Goal: Task Accomplishment & Management: Complete application form

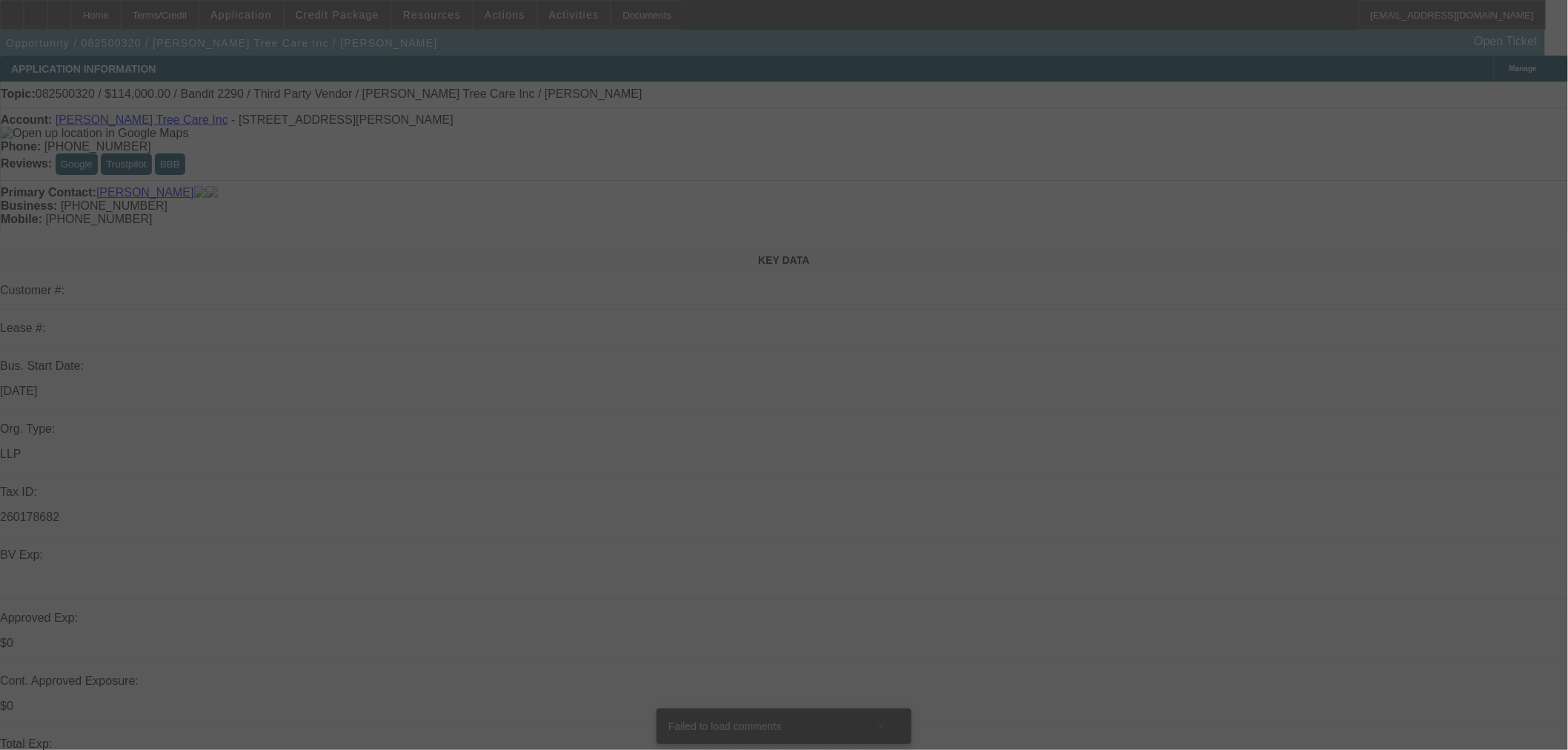
select select "0"
select select "6"
select select "0"
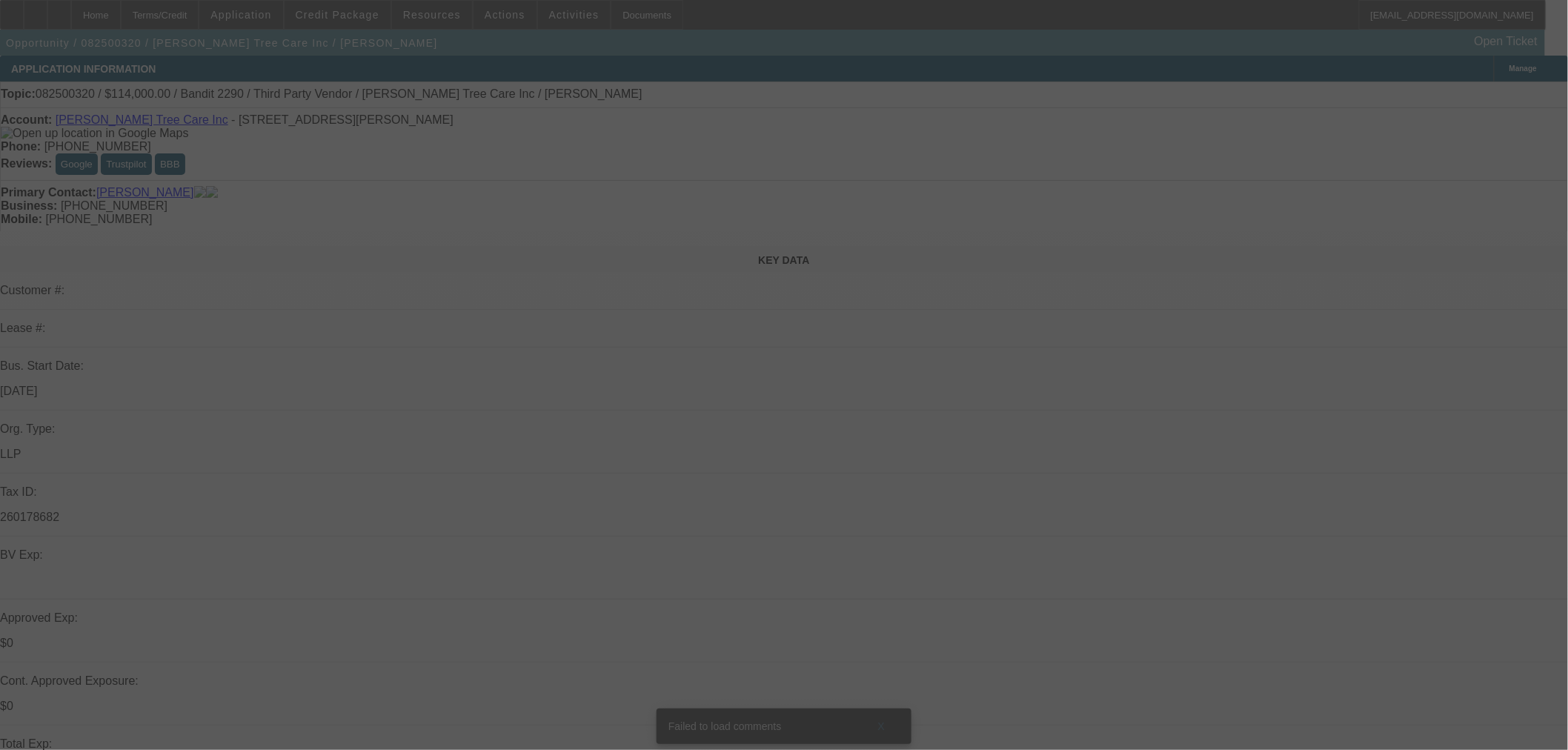
select select "0"
select select "6"
select select "0"
select select "2"
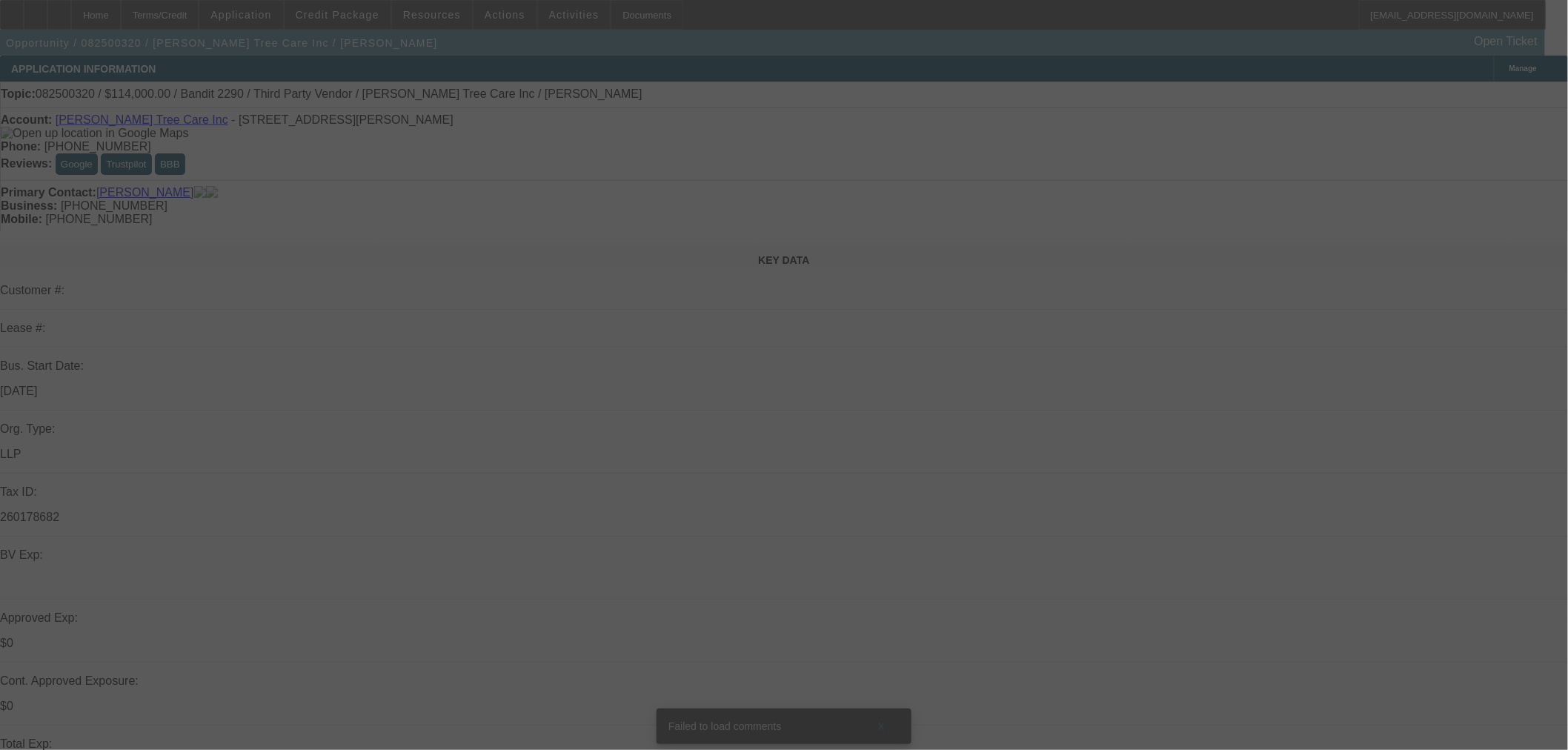
select select "2"
select select "0"
select select "6"
select select "0"
select select "2"
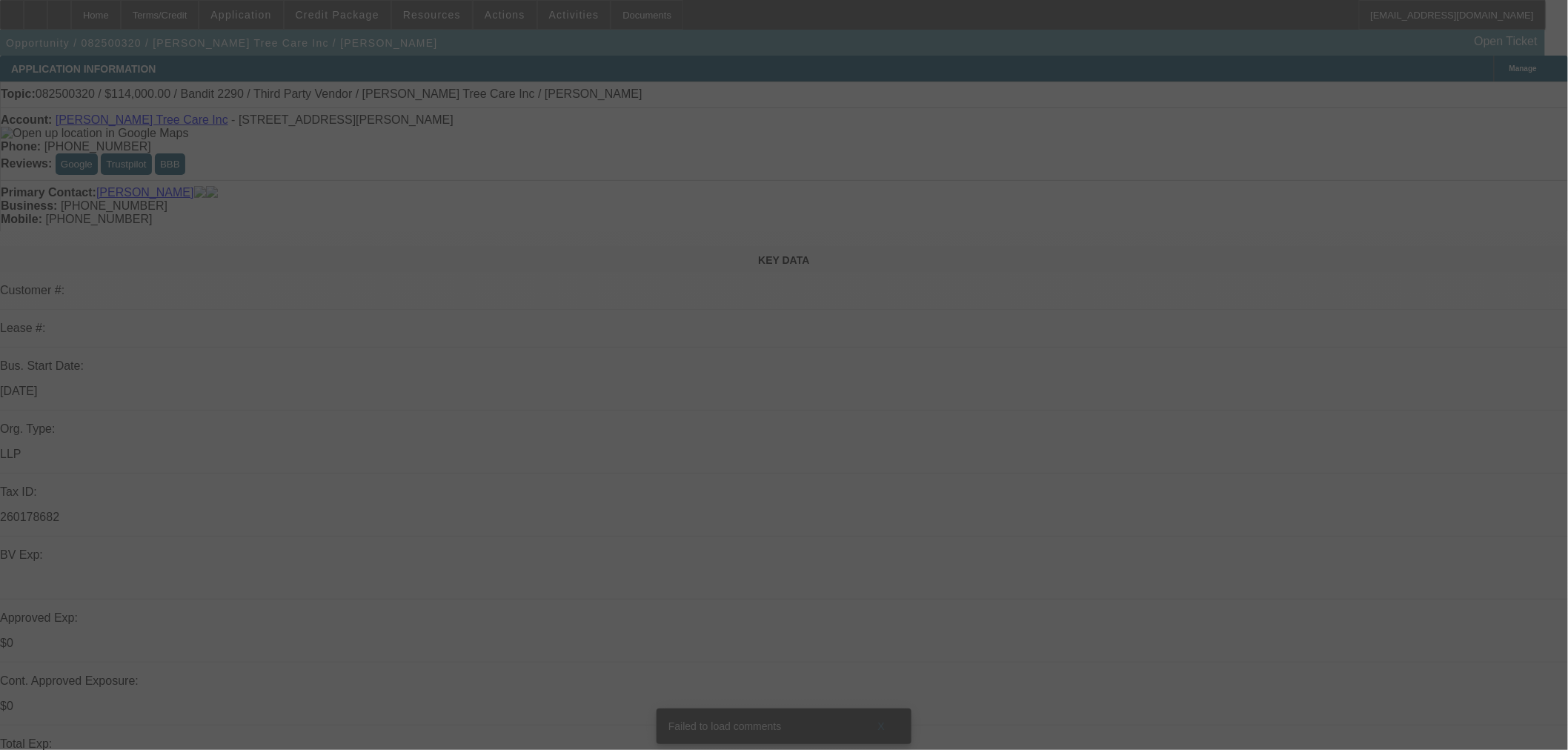
select select "2"
select select "0"
select select "6"
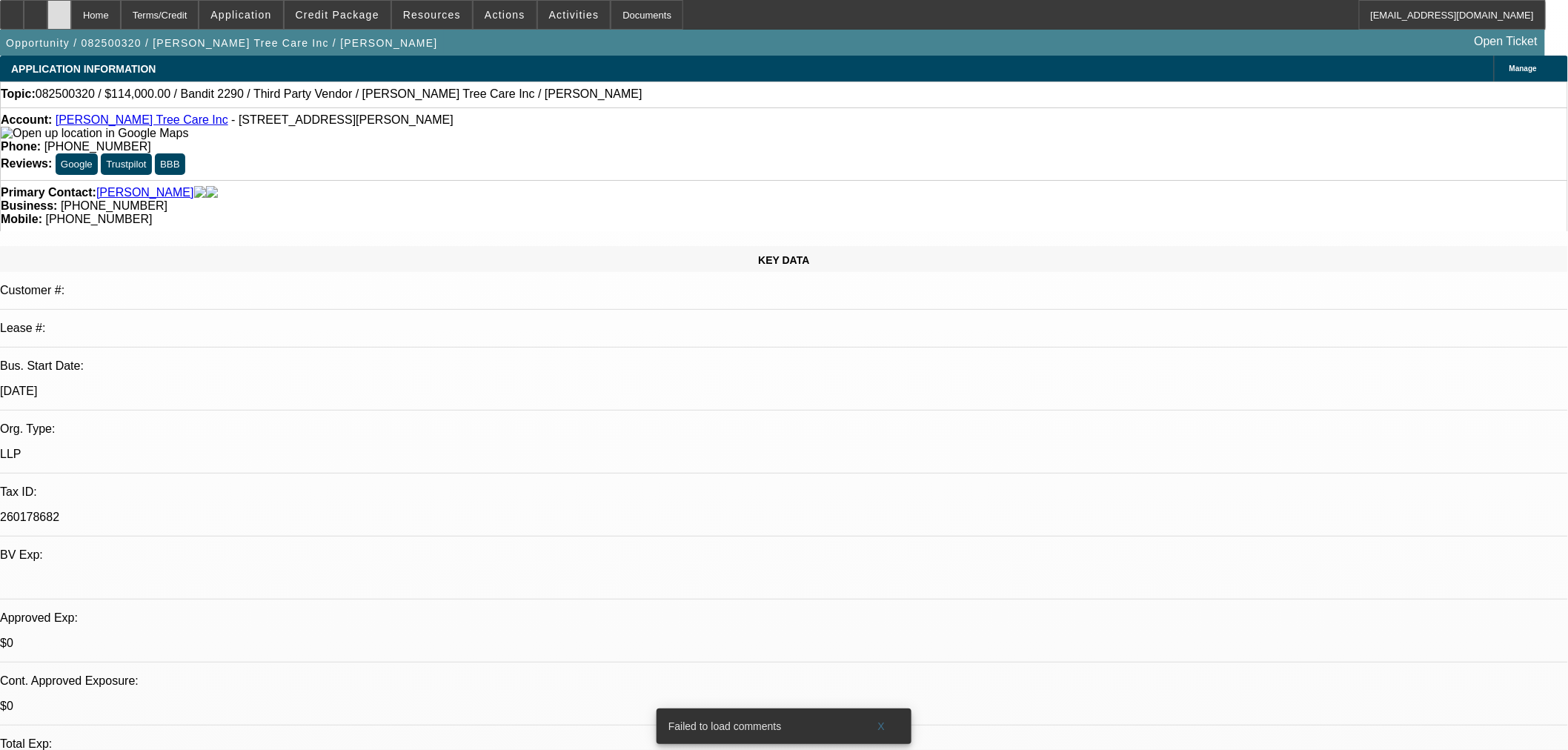
click at [71, 19] on div at bounding box center [59, 15] width 24 height 29
select select "0"
select select "6"
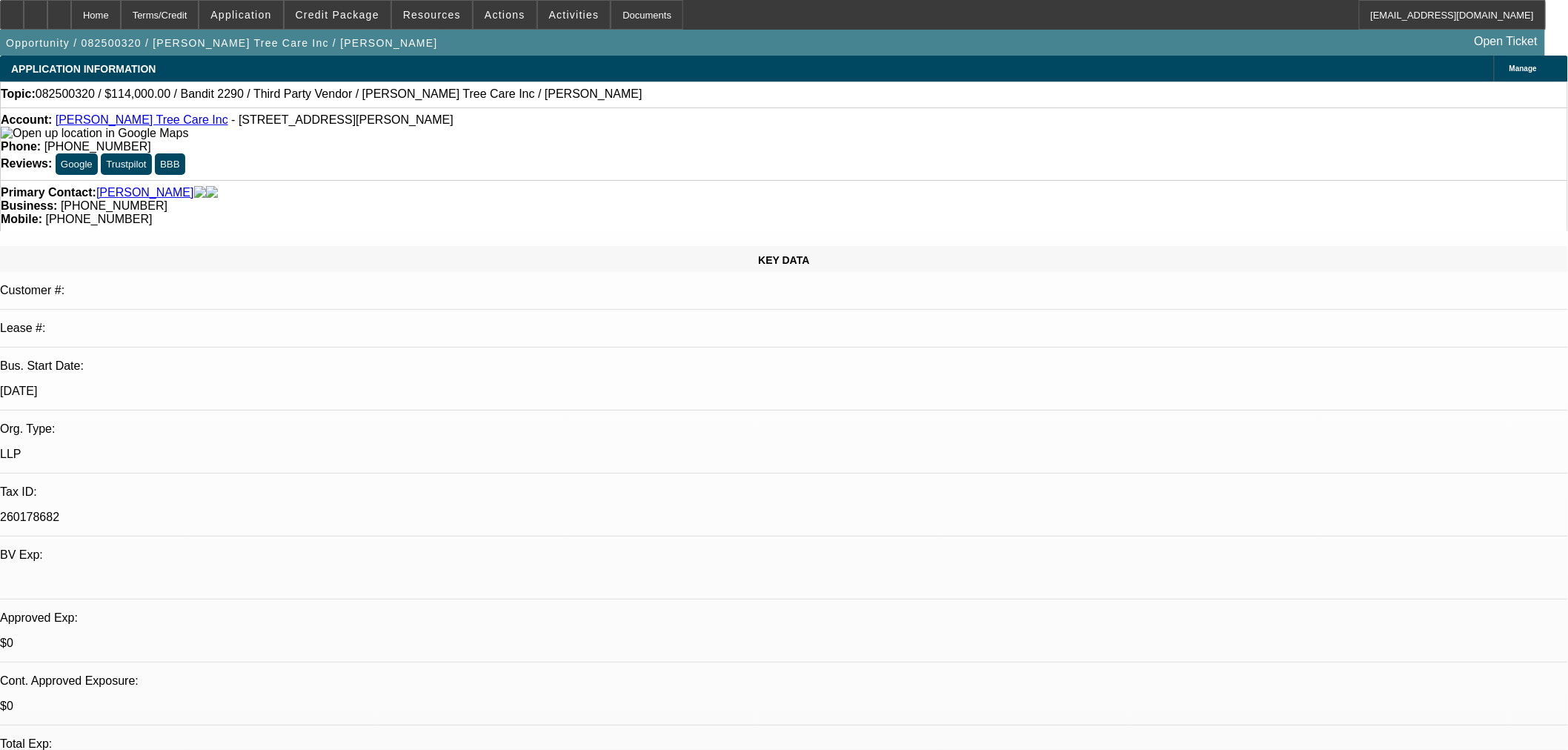
select select "0"
select select "6"
select select "0"
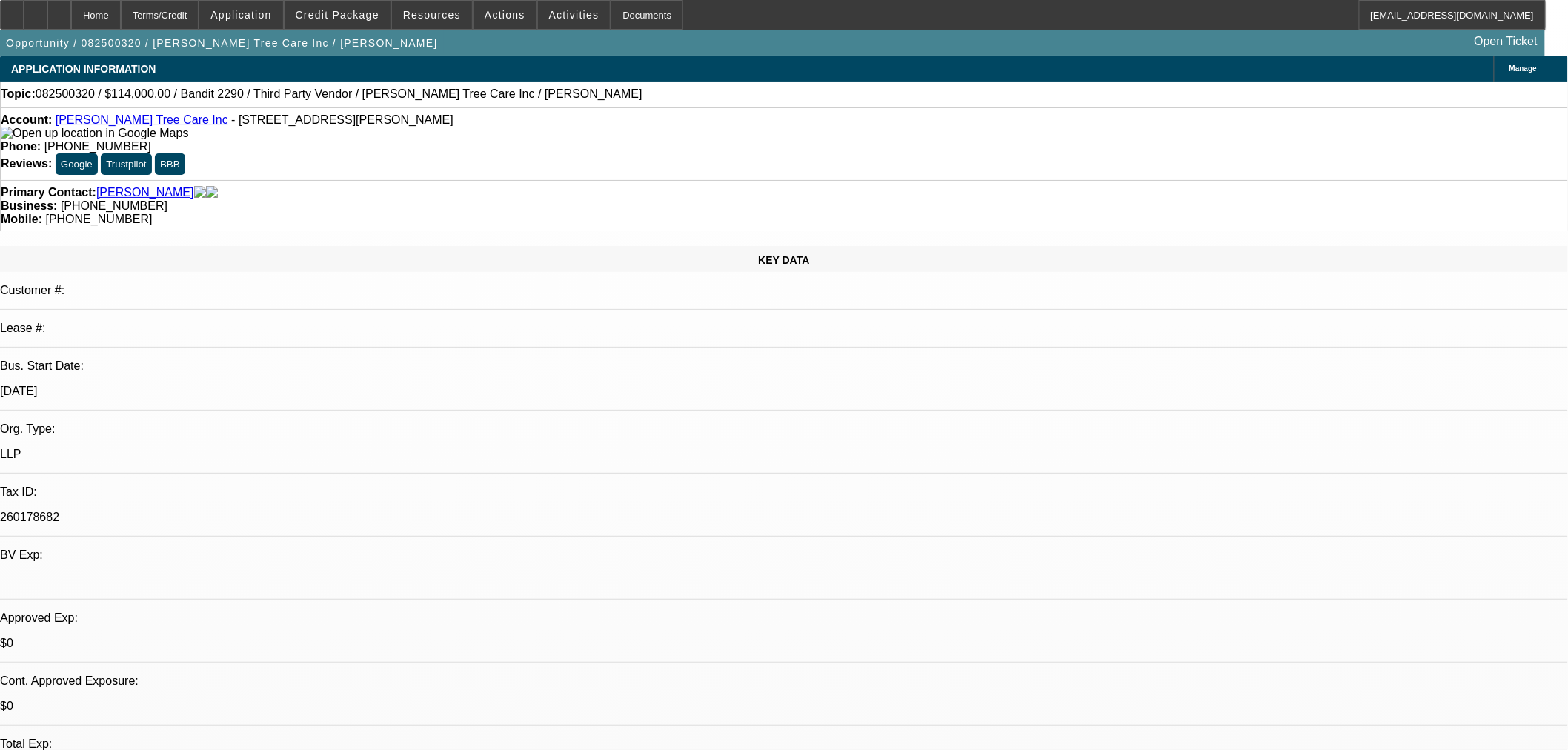
select select "2"
select select "0"
select select "6"
select select "0"
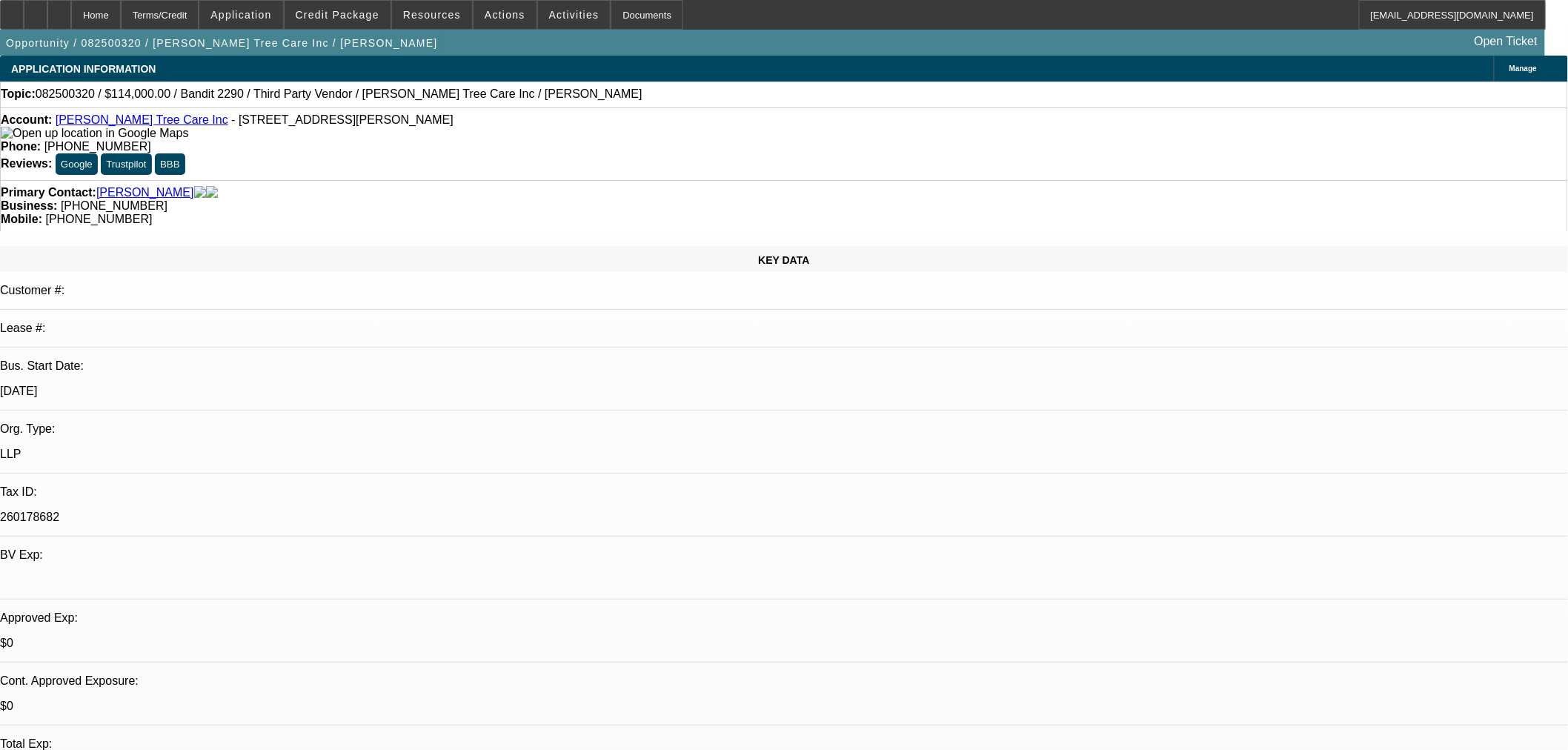
select select "2"
select select "0"
select select "6"
drag, startPoint x: 1062, startPoint y: 137, endPoint x: 1073, endPoint y: 146, distance: 14.2
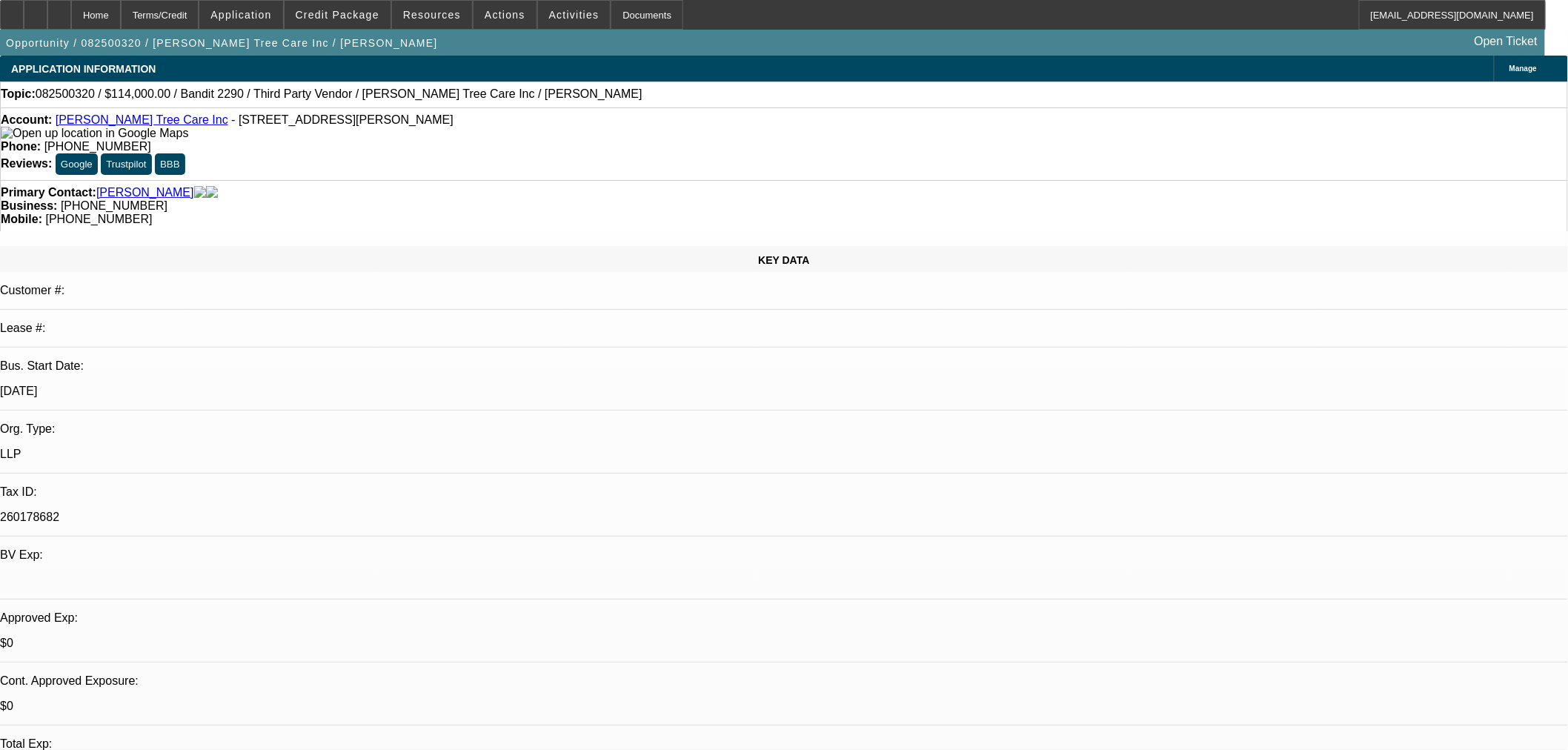
drag, startPoint x: 1073, startPoint y: 139, endPoint x: 1056, endPoint y: 139, distance: 17.0
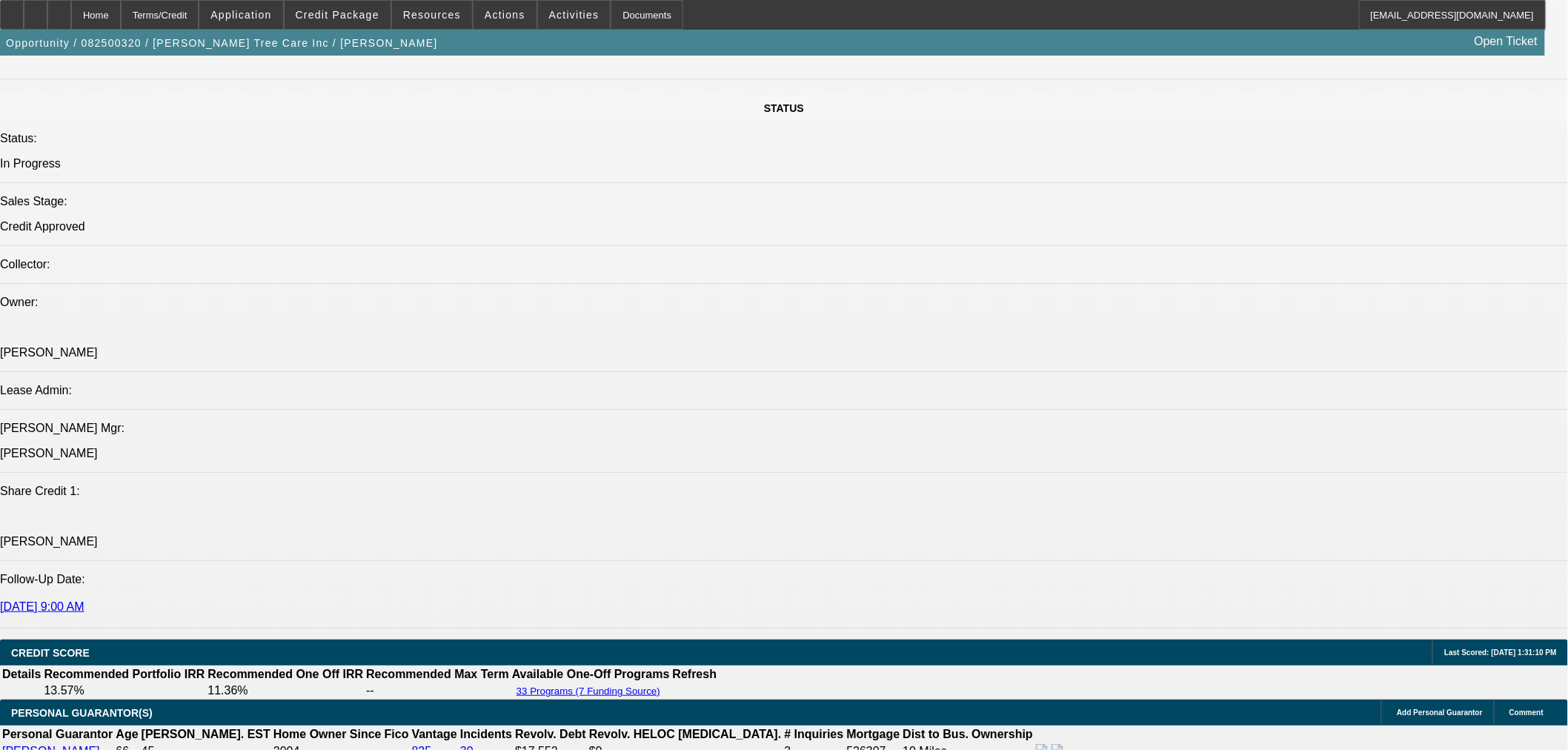
scroll to position [2058, 0]
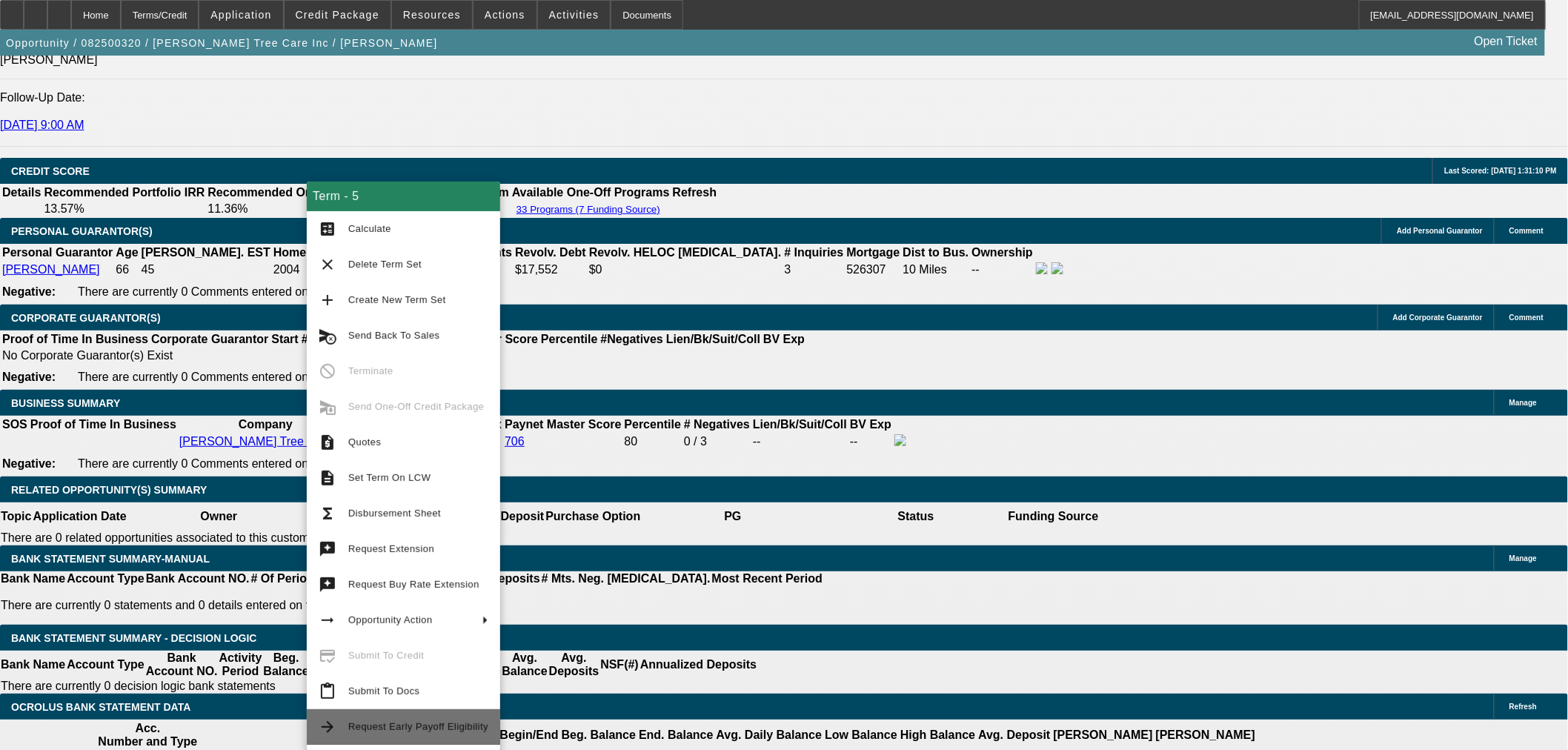
click at [439, 732] on span "Request Early Payoff Eligibility" at bounding box center [418, 727] width 140 height 18
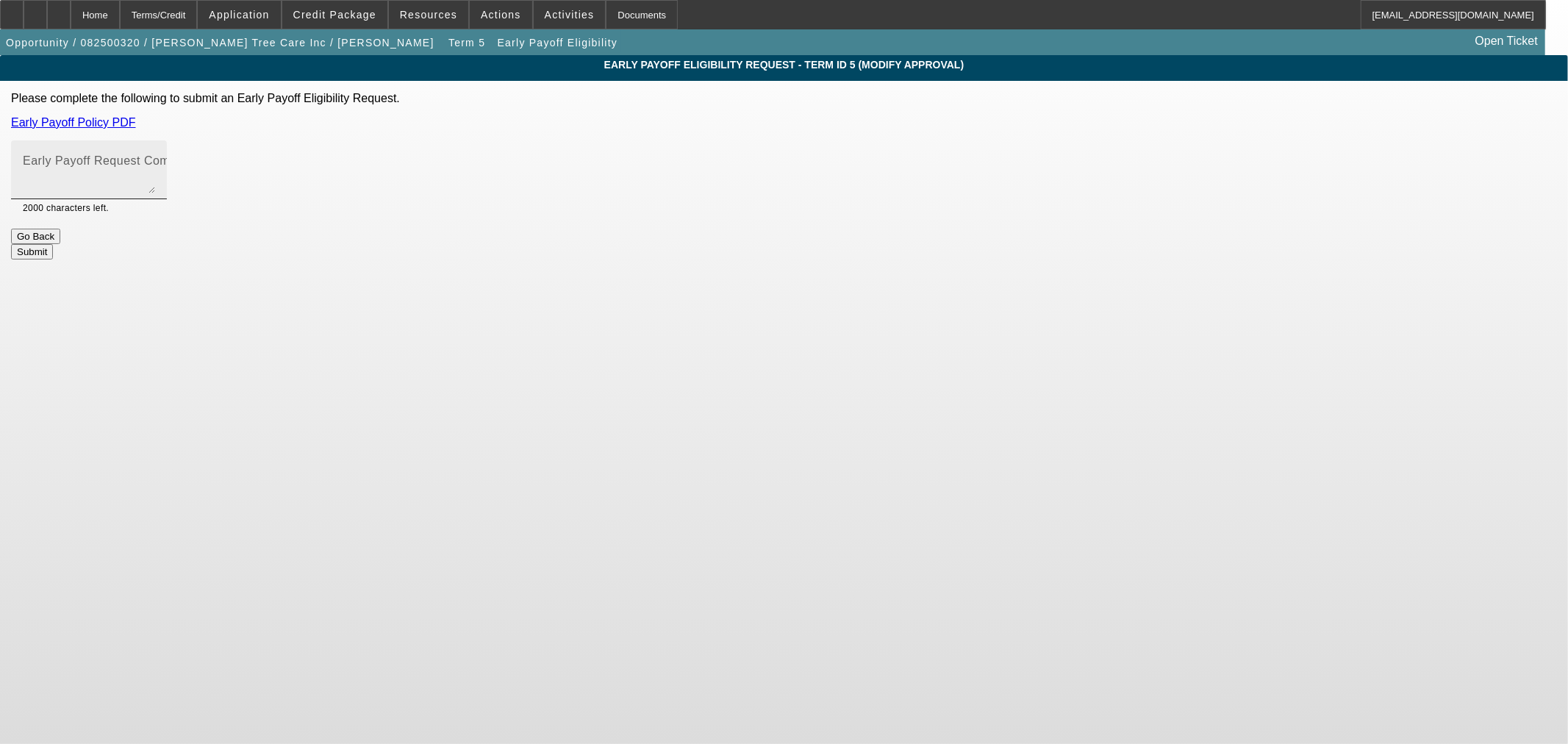
click at [198, 162] on mat-label "Early Payoff Request Comment" at bounding box center [110, 160] width 175 height 13
click at [155, 162] on textarea "Early Payoff Request Comment" at bounding box center [89, 175] width 132 height 35
click at [136, 120] on link "Early Payoff Policy PDF" at bounding box center [73, 122] width 125 height 13
click at [155, 194] on textarea "Early Payoff Request Comment" at bounding box center [89, 175] width 132 height 35
click at [155, 177] on textarea "Will not win the deal without early payoff." at bounding box center [89, 175] width 132 height 35
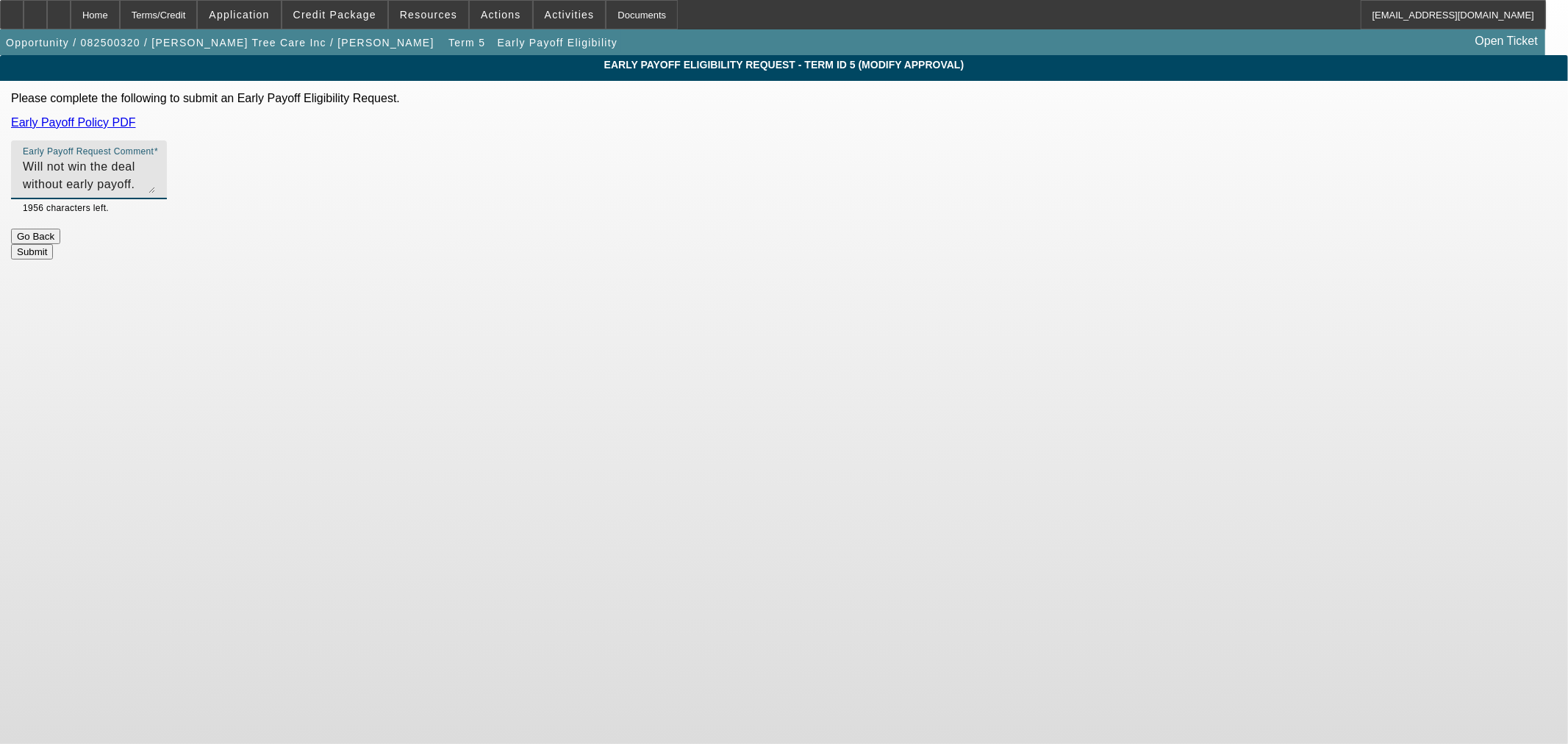
click at [155, 166] on textarea "Will not win the deal without early payoff." at bounding box center [89, 175] width 132 height 35
click at [155, 166] on textarea "Will not win the deal without early payoff. Please approve, thank you." at bounding box center [89, 175] width 132 height 35
click at [155, 167] on textarea "Will not win the deal without early payoff. Please approve, thank you." at bounding box center [89, 175] width 132 height 35
drag, startPoint x: 785, startPoint y: 169, endPoint x: 770, endPoint y: 169, distance: 15.0
click at [155, 169] on textarea "Will not win the deal without early payoff in tjh. Please approve, thank you." at bounding box center [89, 175] width 132 height 35
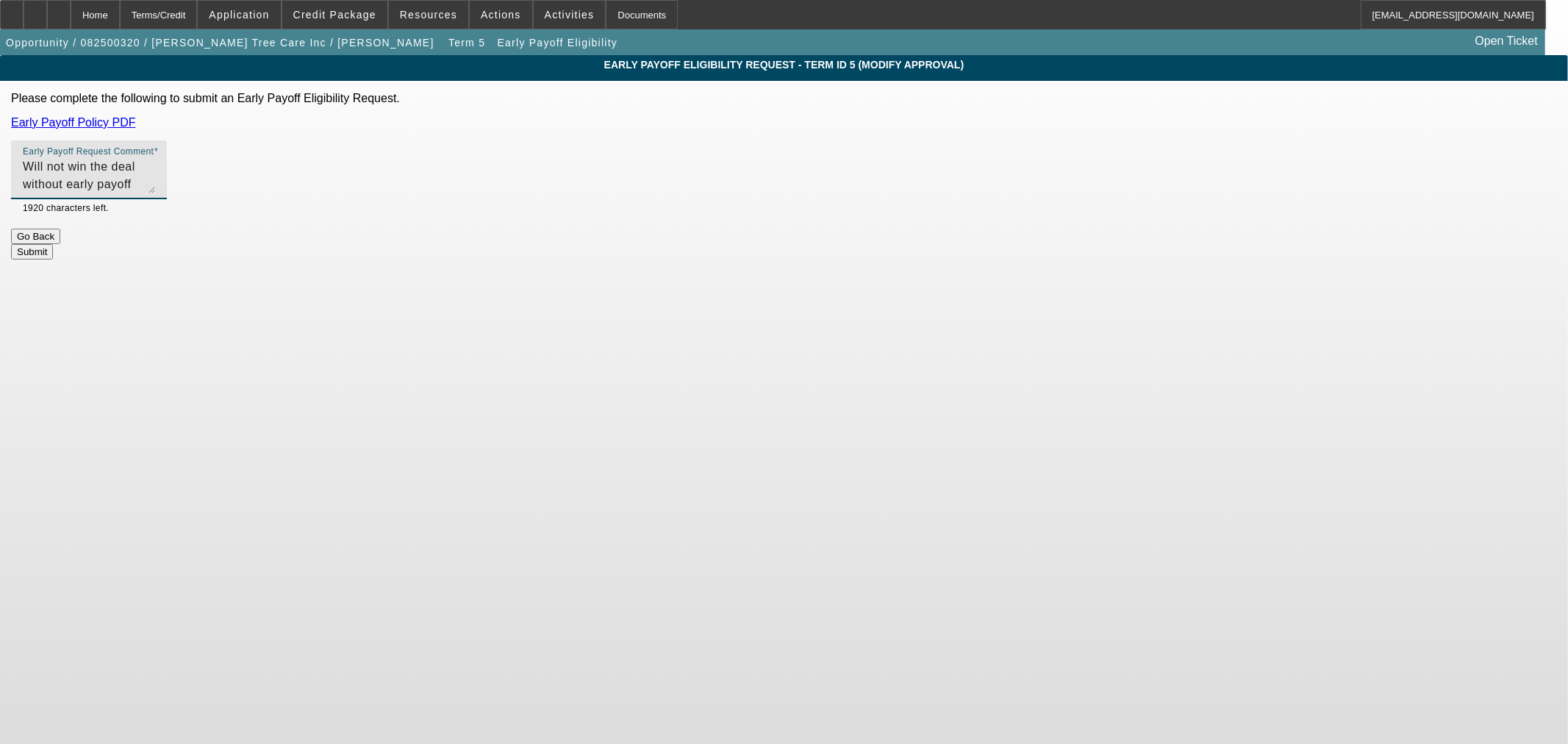
drag, startPoint x: 973, startPoint y: 185, endPoint x: 961, endPoint y: 188, distance: 12.4
click at [155, 185] on textarea "Will not win the deal without early payoff included. Please approve, thank you." at bounding box center [89, 175] width 132 height 35
type textarea "Will not win the deal without early payoff included. Please approve, thank you."
click at [53, 243] on button "Submit" at bounding box center [32, 251] width 42 height 15
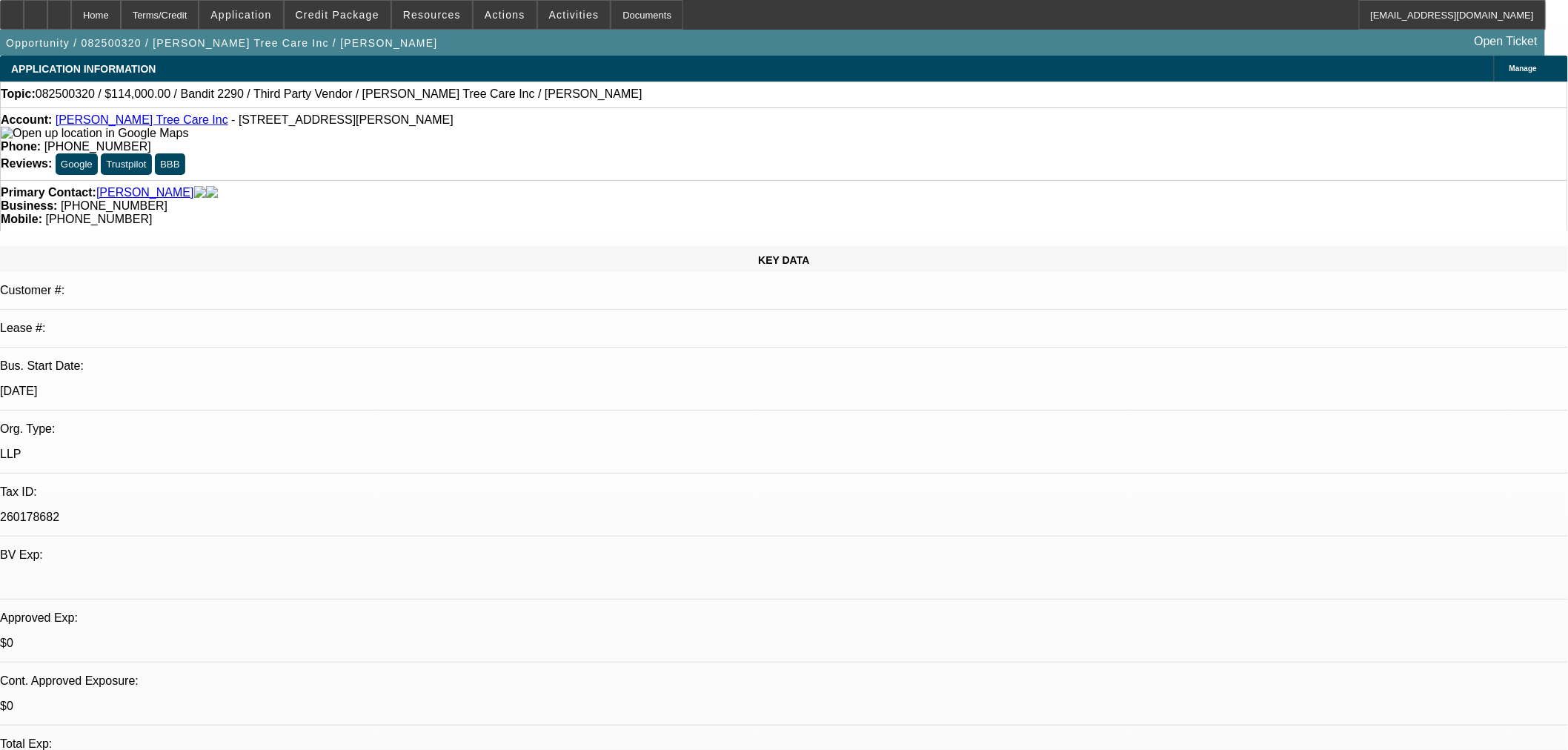
select select "0"
select select "6"
select select "0"
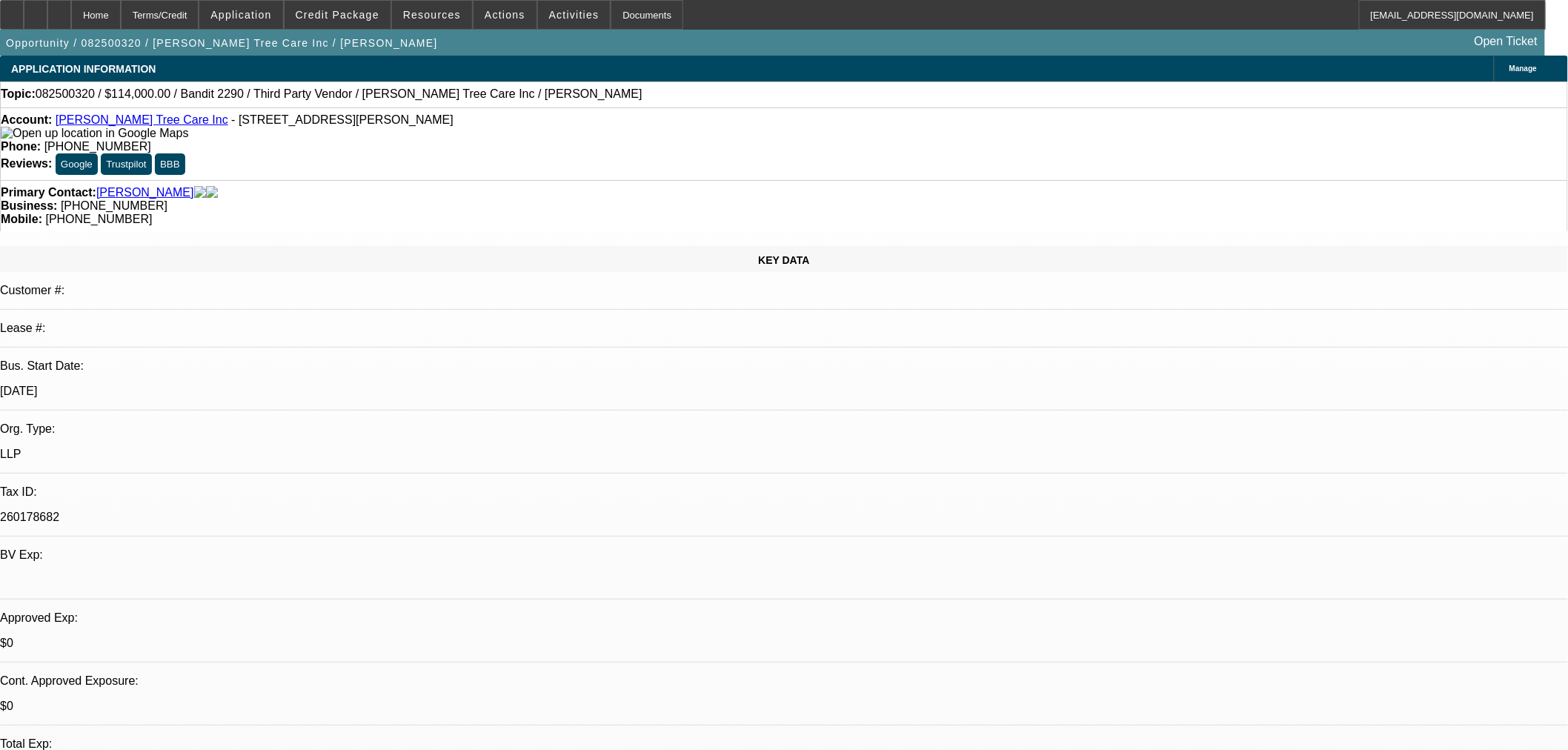
select select "0"
select select "6"
select select "0"
select select "2"
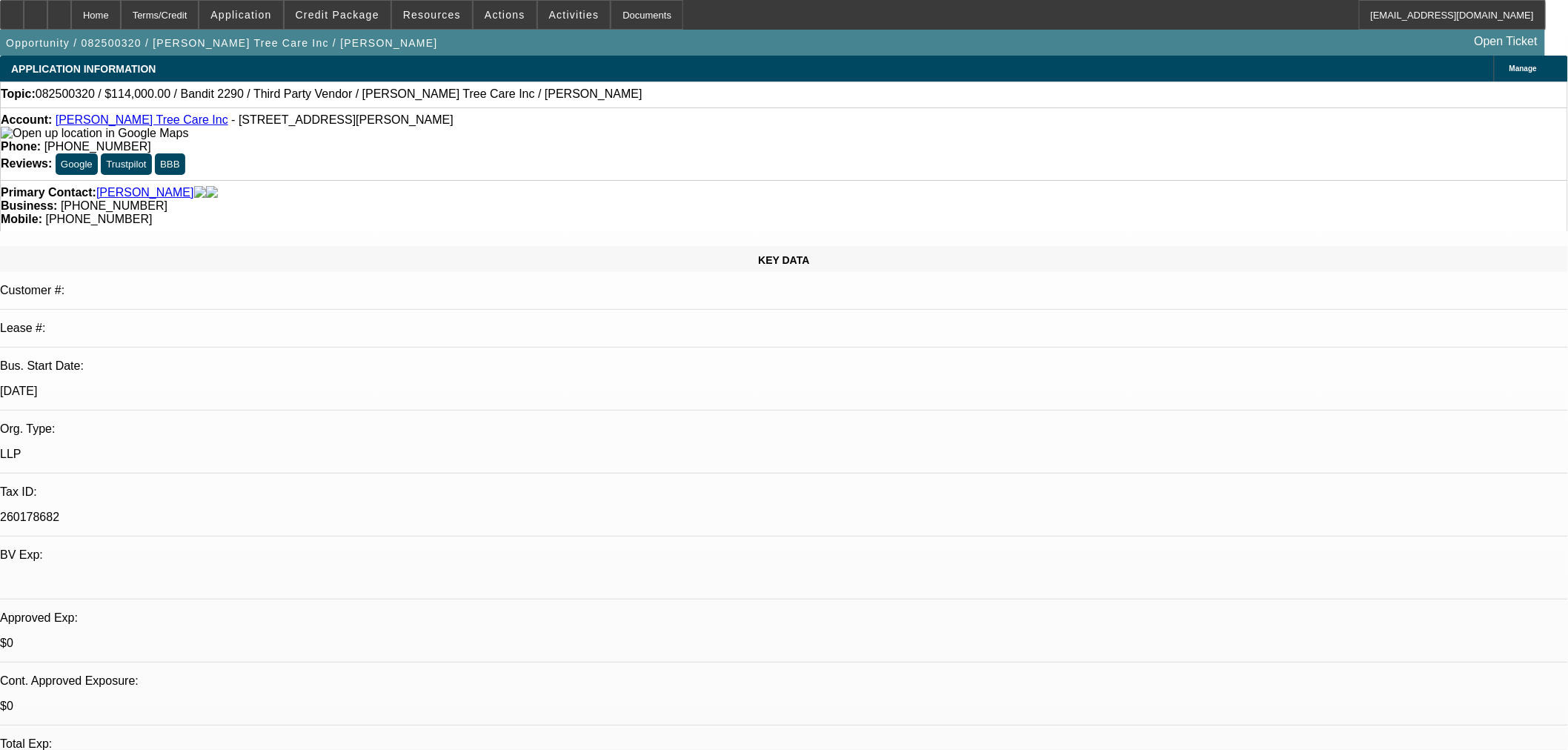
select select "2"
select select "0"
select select "6"
select select "0"
select select "2"
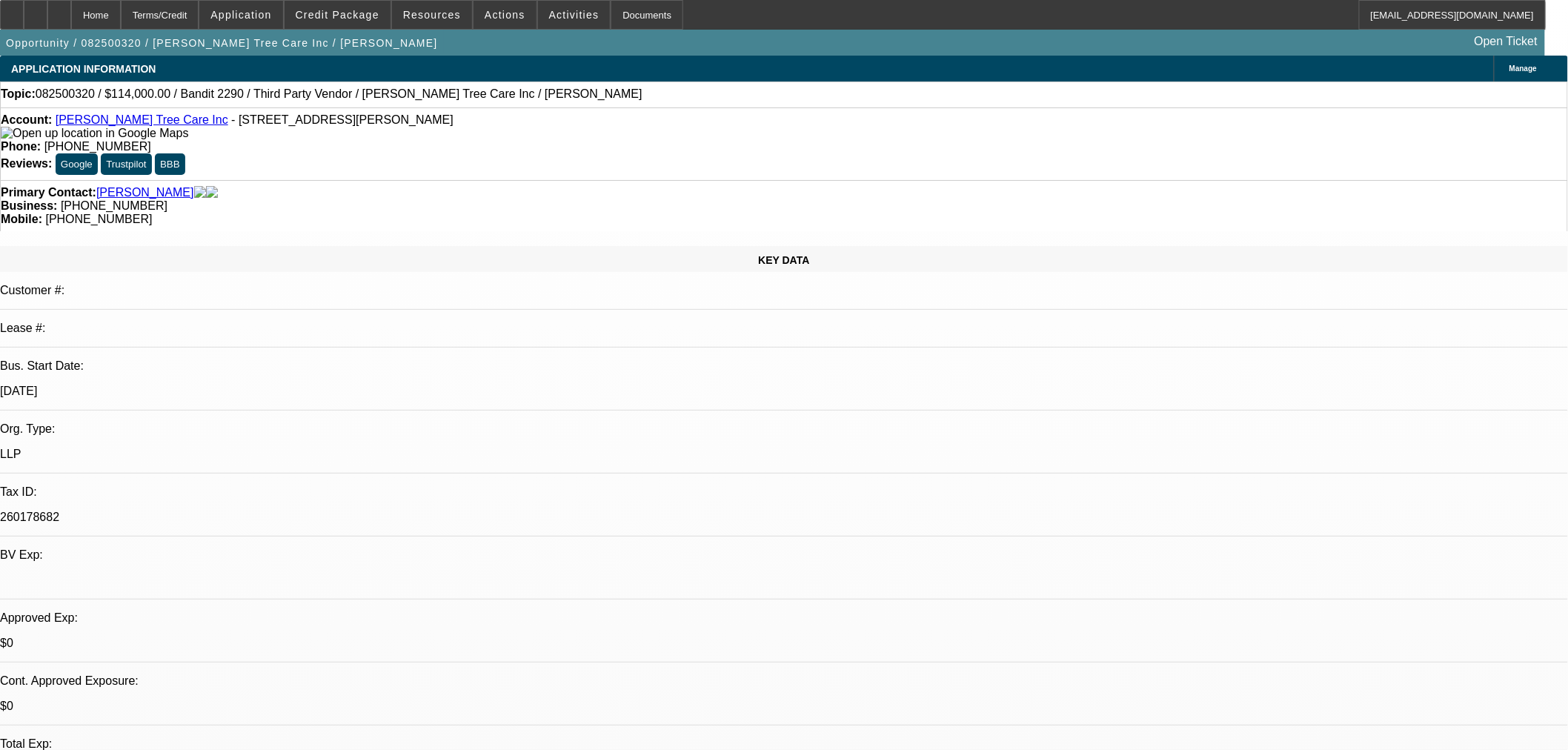
select select "2"
select select "0"
select select "6"
